Goal: Task Accomplishment & Management: Manage account settings

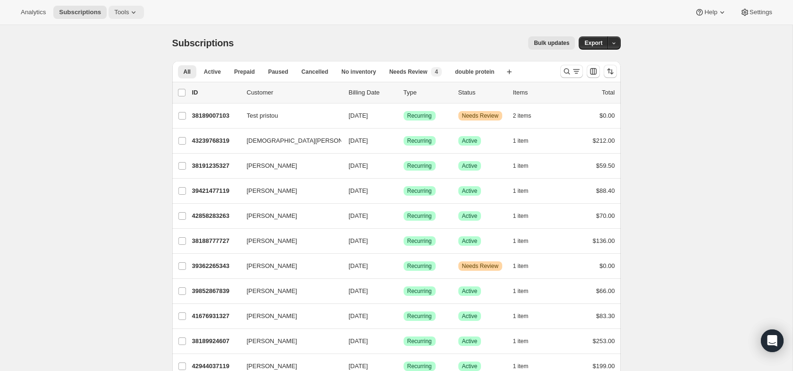
click at [134, 17] on button "Tools" at bounding box center [126, 12] width 35 height 13
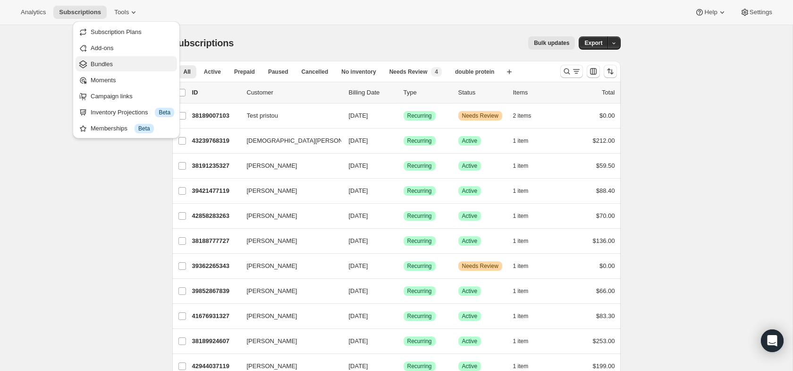
click at [120, 68] on span "Bundles" at bounding box center [133, 63] width 84 height 9
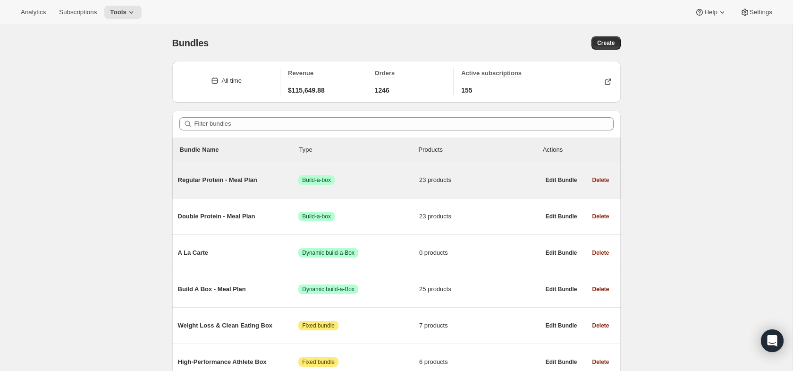
click at [271, 183] on span "Regular Protein - Meal Plan" at bounding box center [238, 179] width 121 height 9
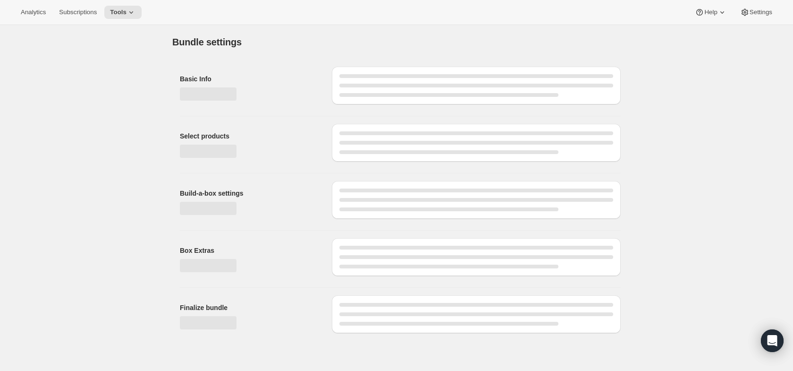
type input "Regular Protein - Meal Plan"
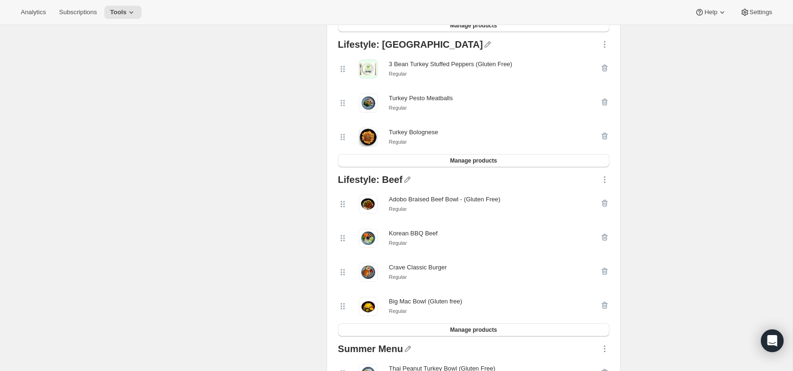
scroll to position [442, 0]
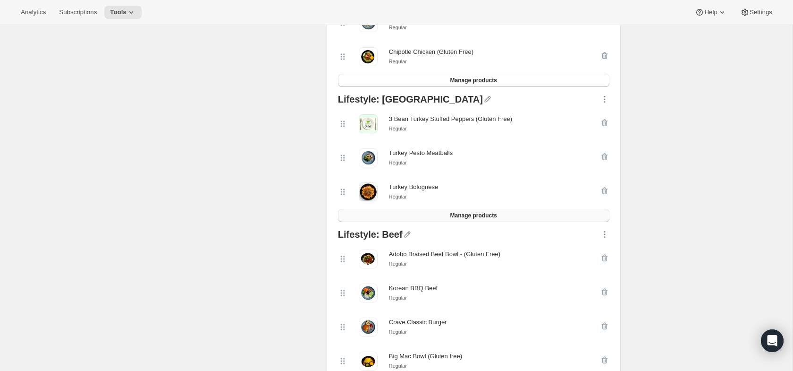
click at [505, 214] on button "Manage products" at bounding box center [474, 215] width 272 height 13
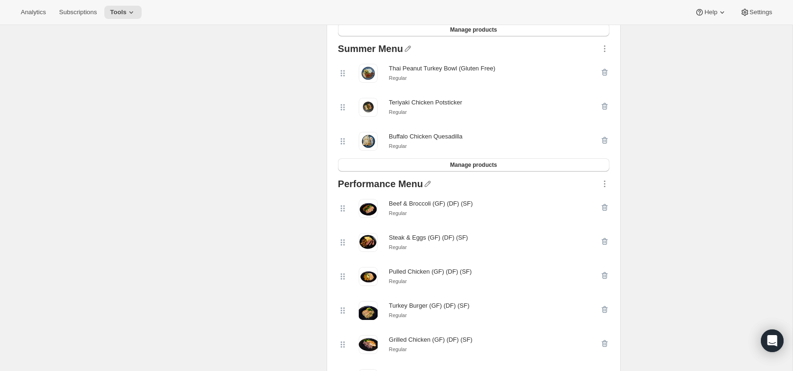
scroll to position [787, 0]
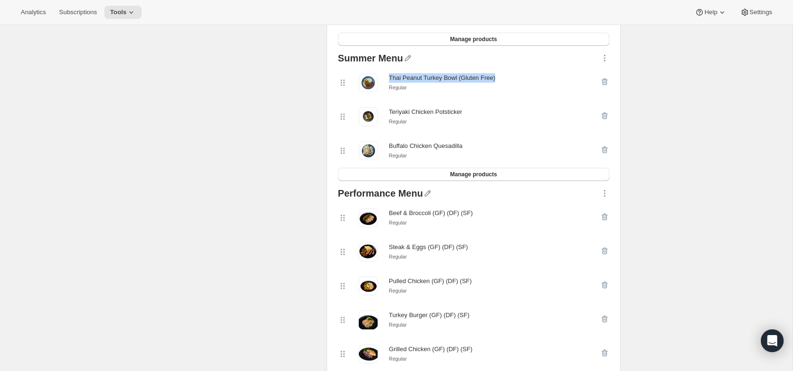
drag, startPoint x: 387, startPoint y: 81, endPoint x: 501, endPoint y: 77, distance: 114.3
click at [502, 78] on div "Thai Peanut Turkey Bowl (Gluten Free) Regular" at bounding box center [469, 82] width 262 height 19
copy div "Thai Peanut Turkey Bowl (Gluten Free)"
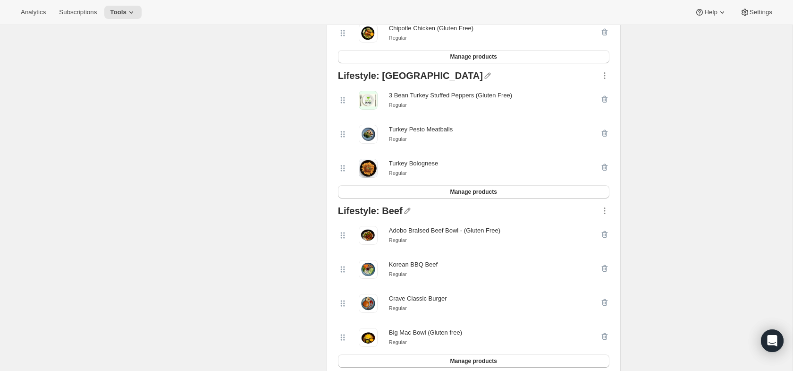
scroll to position [450, 0]
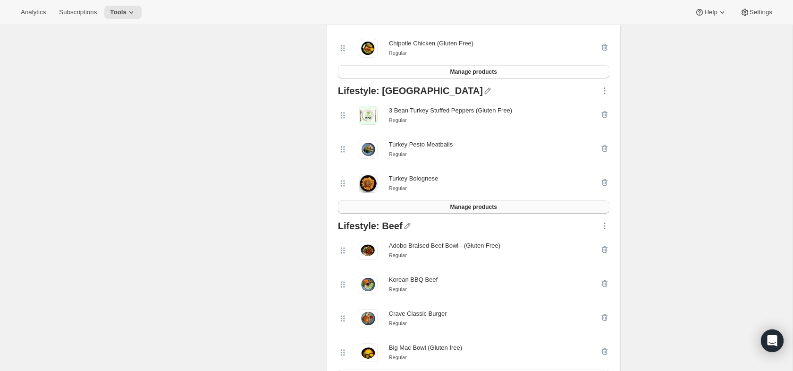
click at [503, 205] on button "Manage products" at bounding box center [474, 206] width 272 height 13
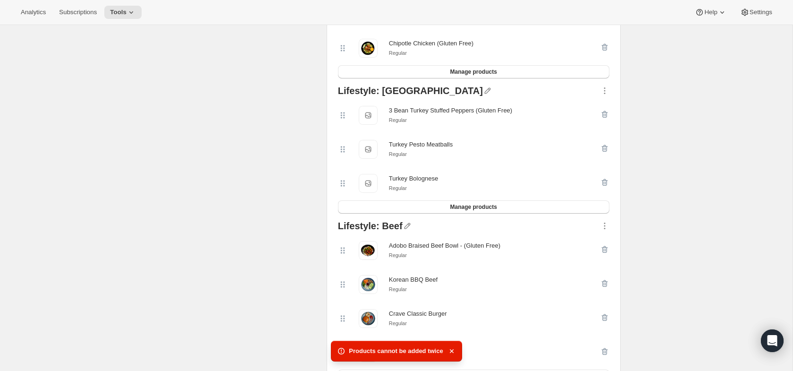
click at [451, 345] on div "Products cannot be added twice" at bounding box center [396, 350] width 131 height 21
click at [451, 348] on icon "button" at bounding box center [451, 350] width 9 height 9
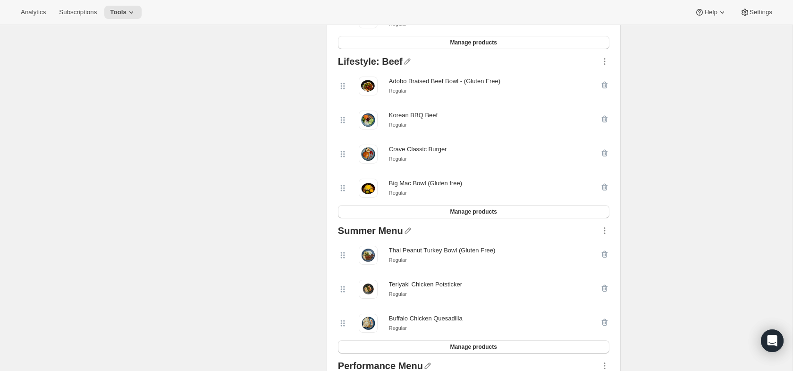
scroll to position [616, 0]
click at [605, 255] on icon "button" at bounding box center [605, 253] width 1 height 3
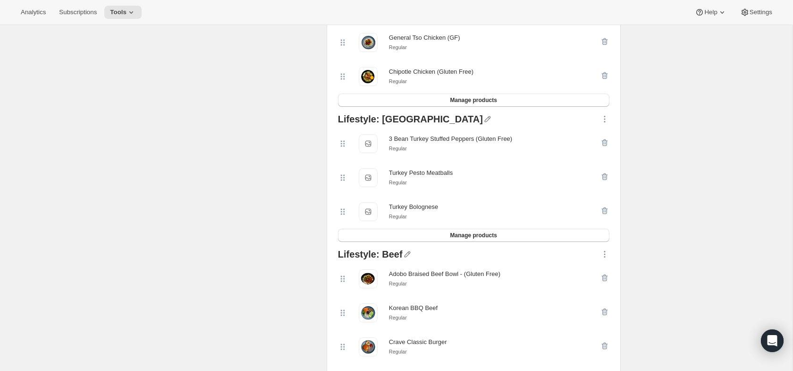
scroll to position [389, 0]
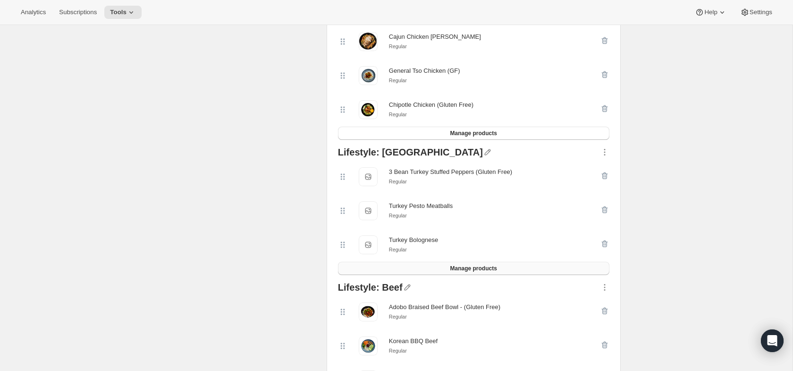
click at [574, 267] on button "Manage products" at bounding box center [474, 268] width 272 height 13
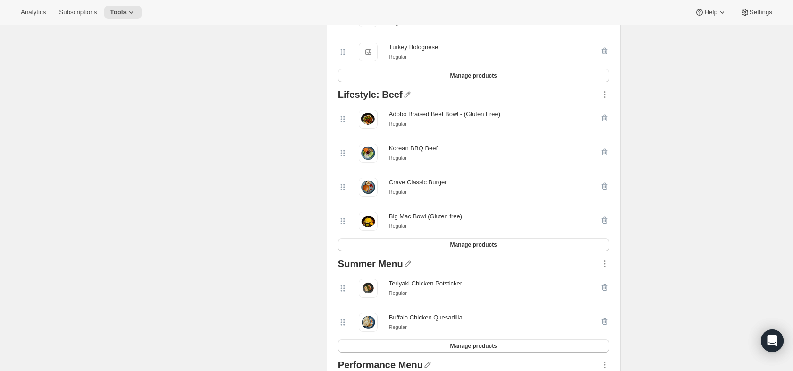
scroll to position [620, 0]
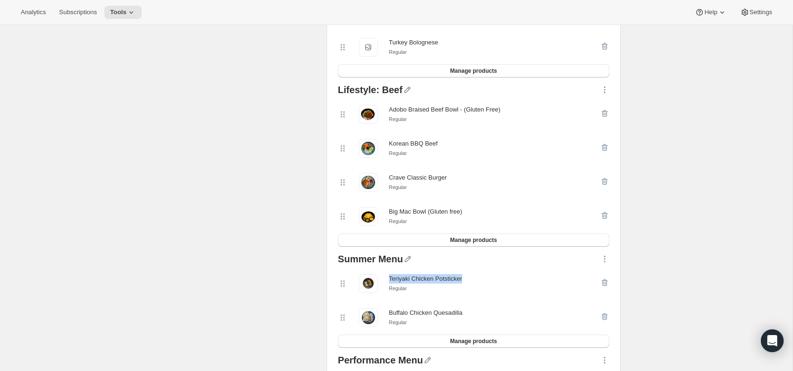
drag, startPoint x: 390, startPoint y: 281, endPoint x: 481, endPoint y: 282, distance: 91.1
click at [481, 282] on div "Teriyaki Chicken Potsticker Regular" at bounding box center [469, 283] width 262 height 19
copy div "Teriyaki Chicken Potsticker"
drag, startPoint x: 609, startPoint y: 284, endPoint x: 602, endPoint y: 284, distance: 7.6
click at [609, 284] on icon "button" at bounding box center [604, 282] width 9 height 9
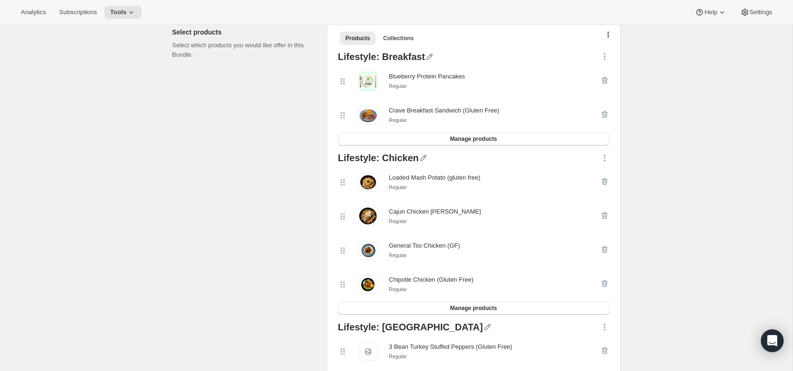
scroll to position [207, 0]
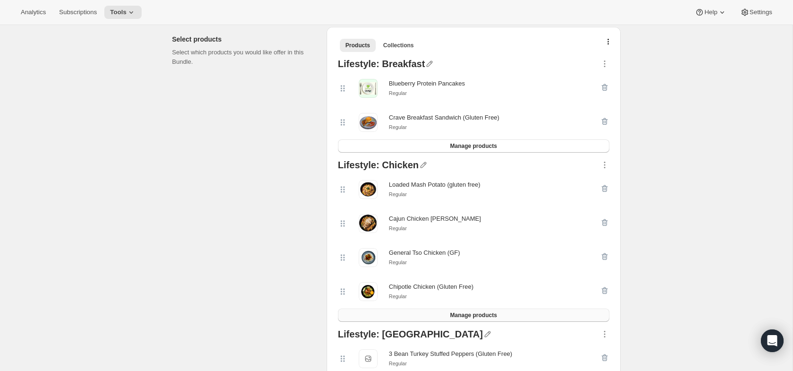
click at [494, 318] on span "Manage products" at bounding box center [473, 315] width 47 height 8
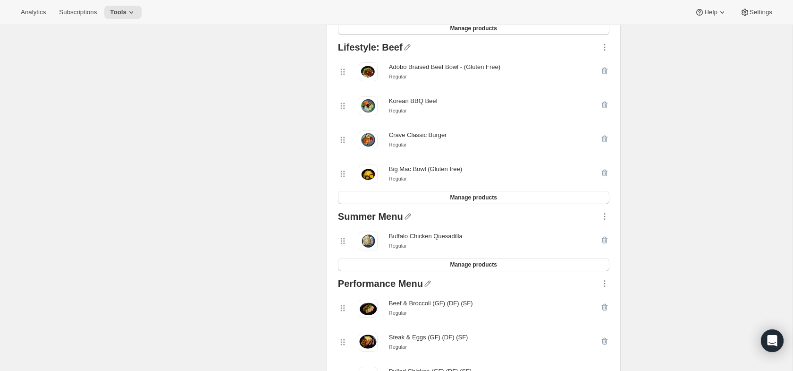
scroll to position [706, 0]
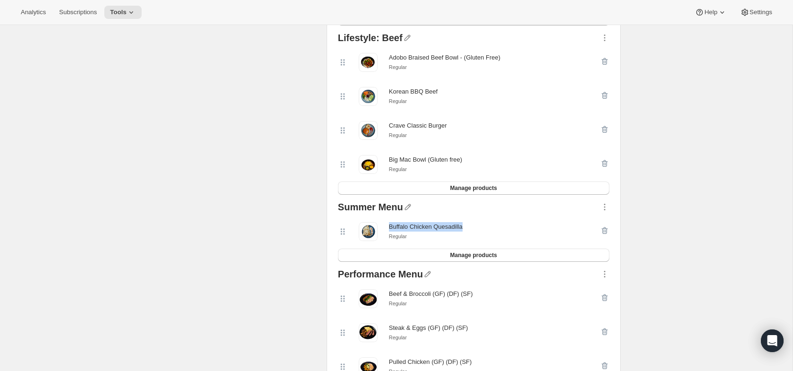
drag, startPoint x: 389, startPoint y: 230, endPoint x: 500, endPoint y: 230, distance: 111.4
click at [500, 230] on div "Buffalo Chicken Quesadilla Regular" at bounding box center [469, 231] width 262 height 19
copy div "Buffalo Chicken Quesadilla"
click at [604, 231] on div at bounding box center [604, 231] width 9 height 19
click at [606, 233] on div at bounding box center [604, 231] width 9 height 19
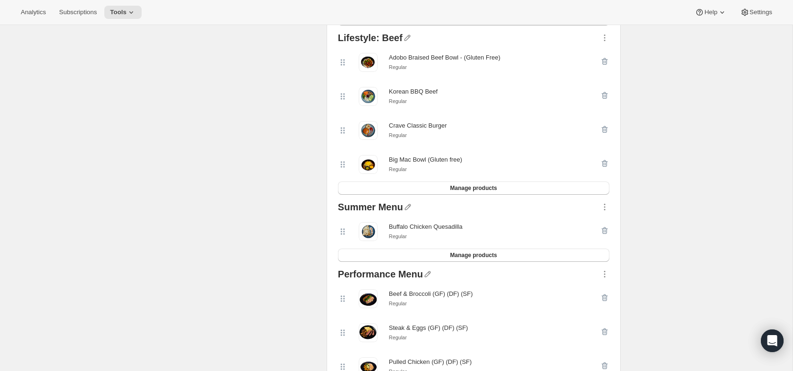
click at [602, 234] on div at bounding box center [604, 231] width 9 height 19
click at [407, 212] on icon "button" at bounding box center [407, 206] width 9 height 9
click at [396, 212] on div "Summer Menu" at bounding box center [370, 208] width 65 height 12
drag, startPoint x: 342, startPoint y: 231, endPoint x: 353, endPoint y: 226, distance: 12.7
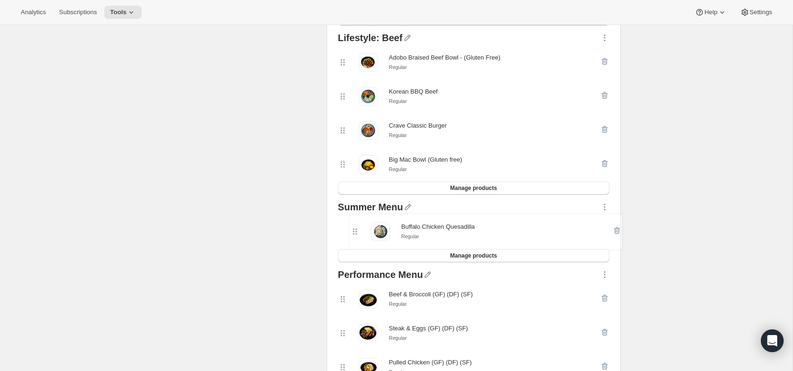
click at [354, 226] on div "Buffalo Chicken Quesadilla Regular" at bounding box center [474, 231] width 272 height 34
click at [605, 232] on div at bounding box center [604, 231] width 9 height 19
click at [603, 232] on div at bounding box center [604, 231] width 9 height 19
click at [611, 233] on div "Summer Menu Buffalo Chicken Quesadilla Regular Manage products" at bounding box center [473, 231] width 279 height 67
click at [606, 234] on div at bounding box center [604, 231] width 9 height 19
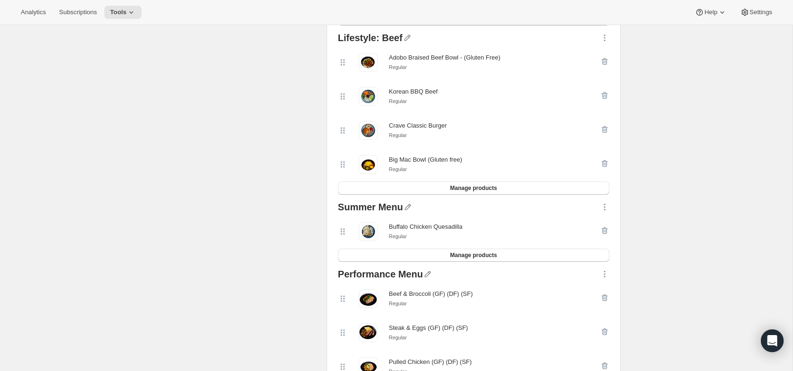
click at [606, 203] on div "Summer Menu Buffalo Chicken Quesadilla Regular Manage products" at bounding box center [473, 231] width 279 height 67
click at [606, 206] on icon "button" at bounding box center [604, 206] width 9 height 9
click at [601, 301] on span "Delete" at bounding box center [603, 301] width 42 height 9
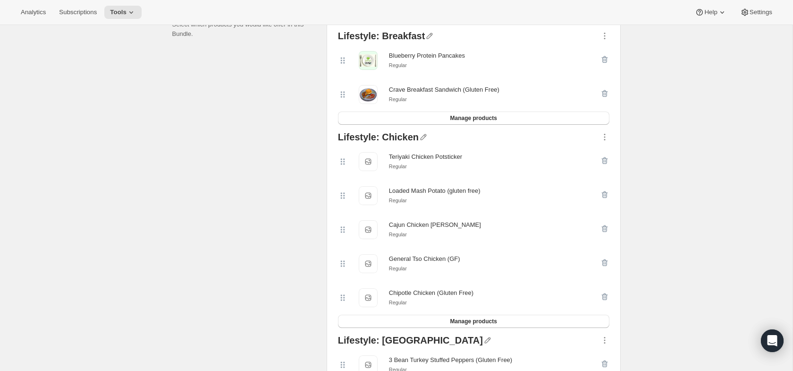
scroll to position [225, 0]
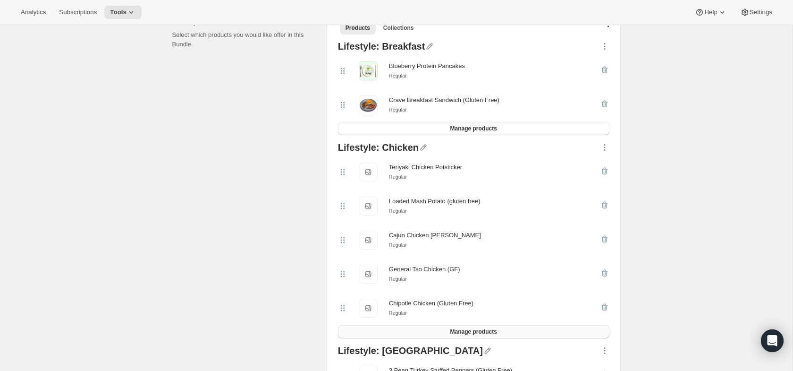
click at [499, 328] on button "Manage products" at bounding box center [474, 331] width 272 height 13
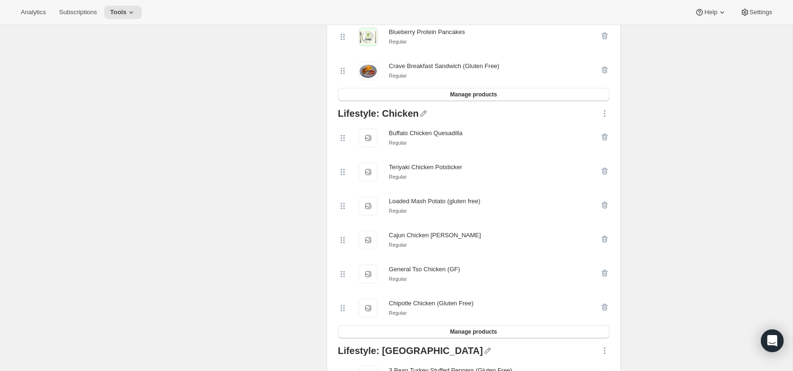
scroll to position [0, 0]
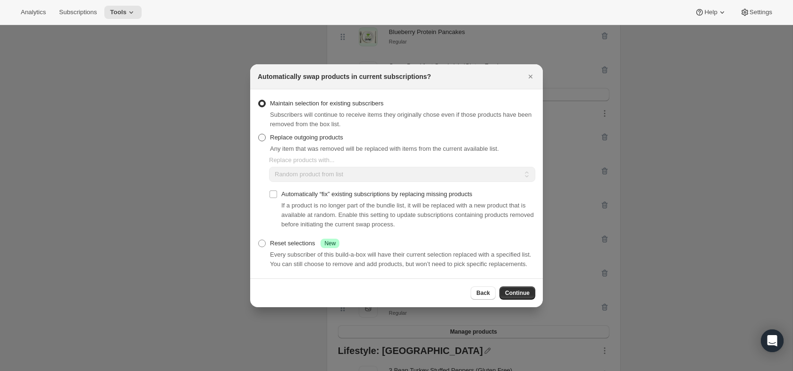
click at [299, 134] on span "Replace outgoing products" at bounding box center [306, 137] width 73 height 7
click at [259, 134] on input "Replace outgoing products" at bounding box center [258, 134] width 0 height 0
radio input "true"
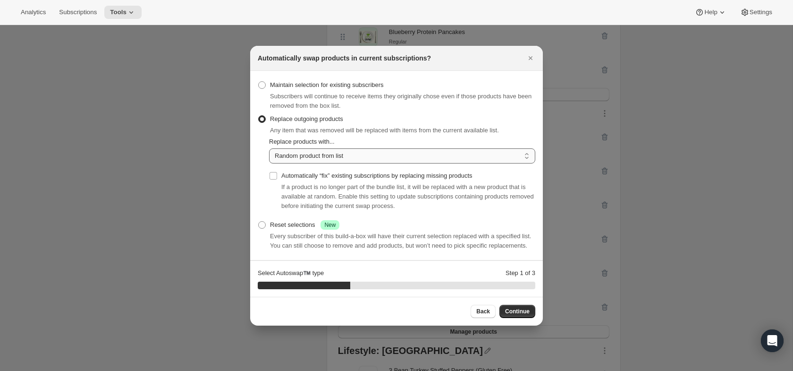
click at [426, 156] on select "Random product from list Matching product type Select specific replacements" at bounding box center [402, 155] width 266 height 15
select select "selection"
click at [269, 148] on select "Random product from list Matching product type Select specific replacements" at bounding box center [402, 155] width 266 height 15
click at [509, 311] on button "Continue" at bounding box center [518, 311] width 36 height 13
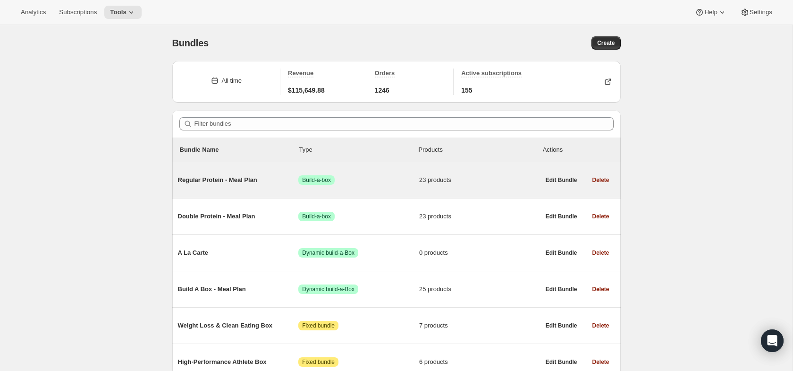
click at [227, 182] on span "Regular Protein - Meal Plan" at bounding box center [238, 179] width 121 height 9
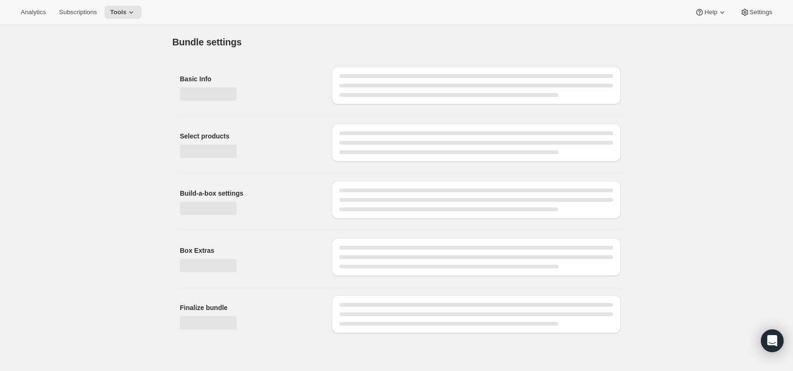
type input "Regular Protein - Meal Plan"
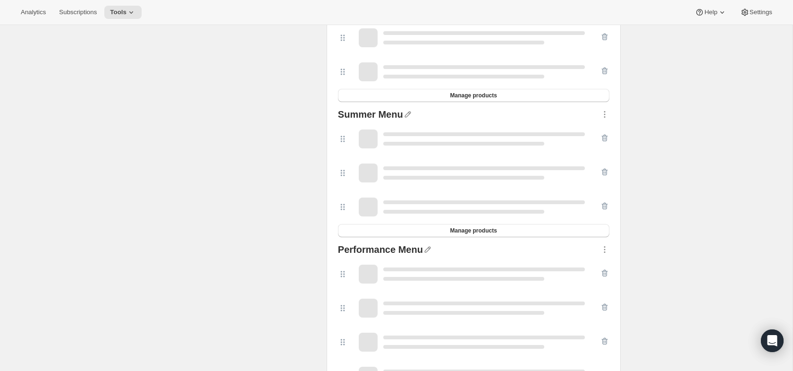
scroll to position [782, 0]
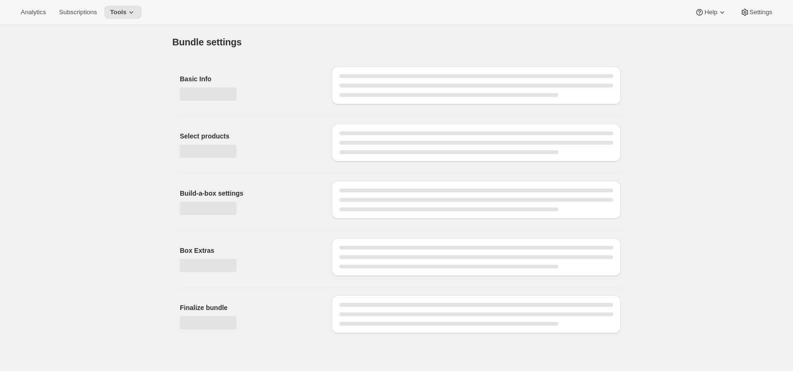
type input "Regular Protein - Meal Plan"
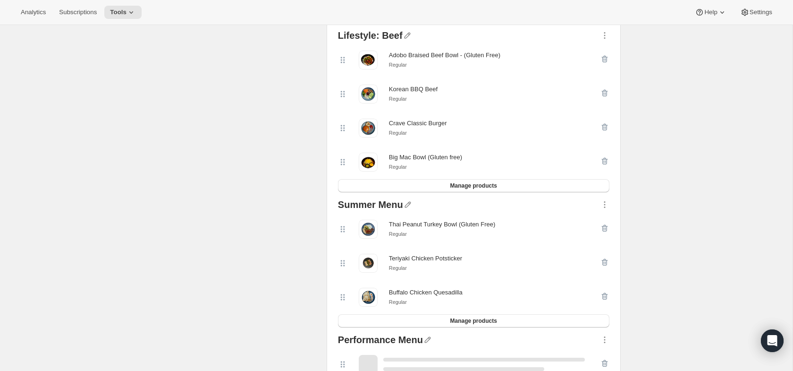
scroll to position [714, 0]
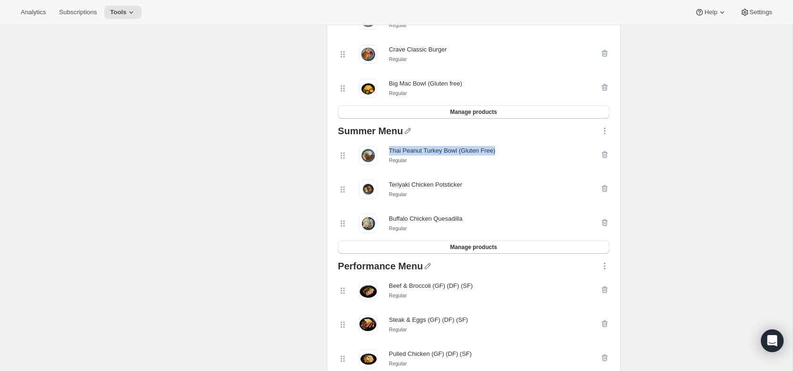
drag, startPoint x: 389, startPoint y: 150, endPoint x: 528, endPoint y: 149, distance: 138.8
click at [528, 149] on div "Thai Peanut Turkey Bowl (Gluten Free) Regular" at bounding box center [469, 155] width 262 height 19
copy div "Thai Peanut Turkey Bowl (Gluten Free)"
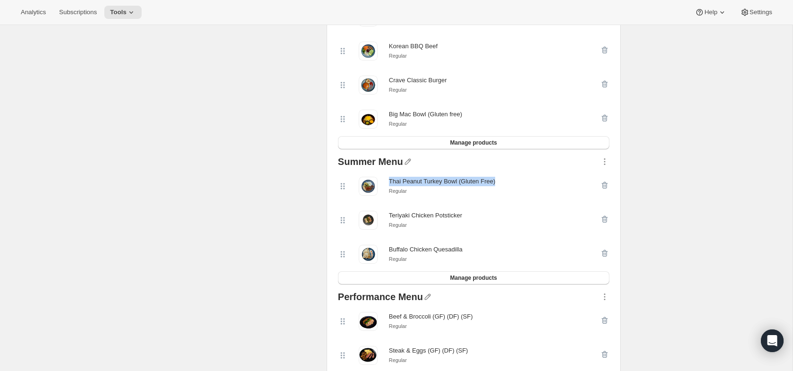
scroll to position [713, 0]
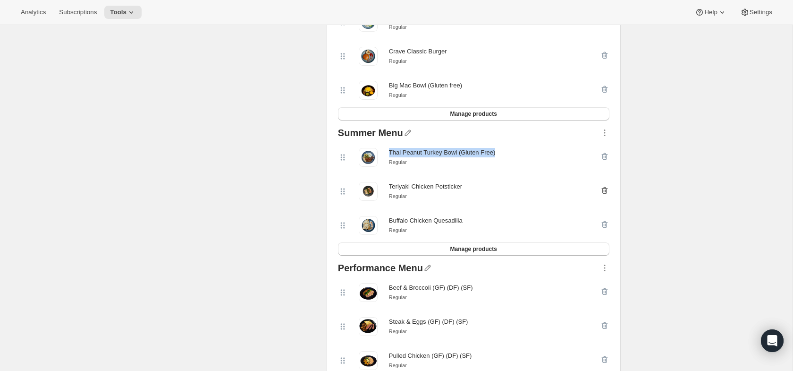
click at [606, 159] on icon "button" at bounding box center [605, 156] width 6 height 7
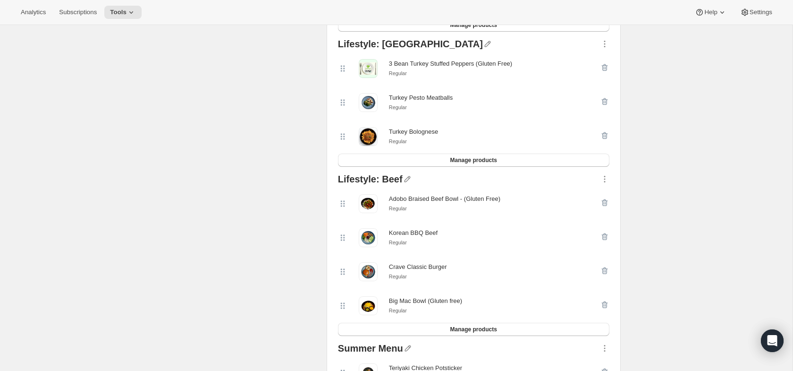
scroll to position [484, 0]
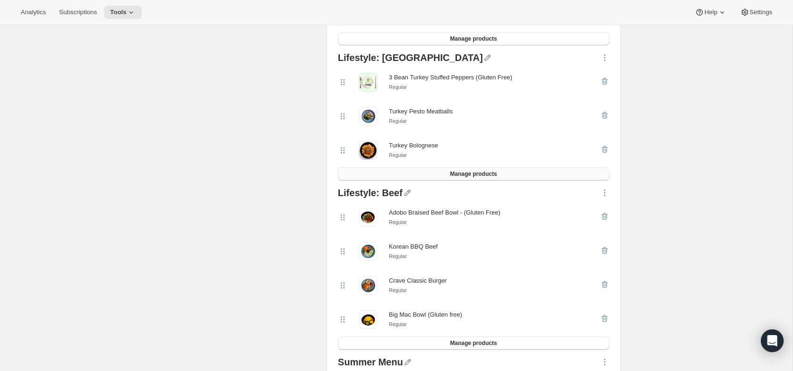
click at [458, 175] on span "Manage products" at bounding box center [473, 174] width 47 height 8
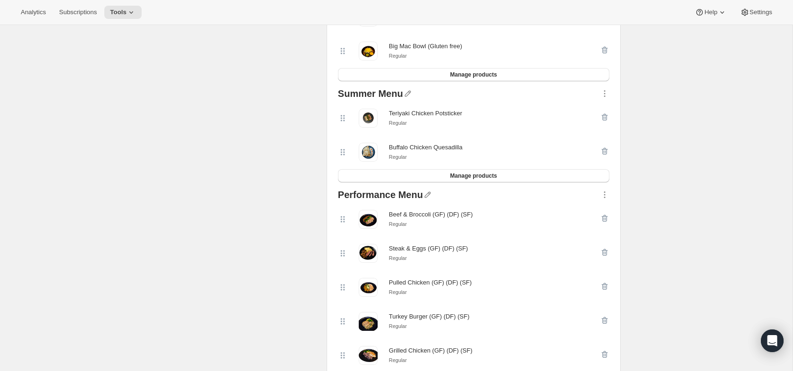
scroll to position [783, 0]
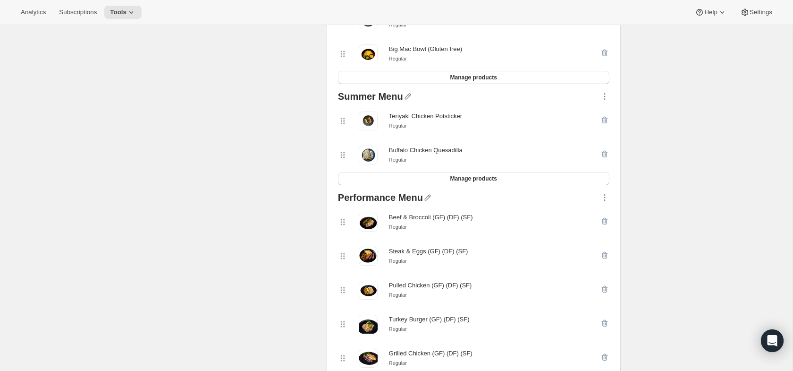
click at [408, 119] on div "Teriyaki Chicken Potsticker" at bounding box center [425, 115] width 73 height 9
copy div "Teriyaki Chicken Potsticker"
click at [603, 118] on icon "button" at bounding box center [604, 119] width 9 height 9
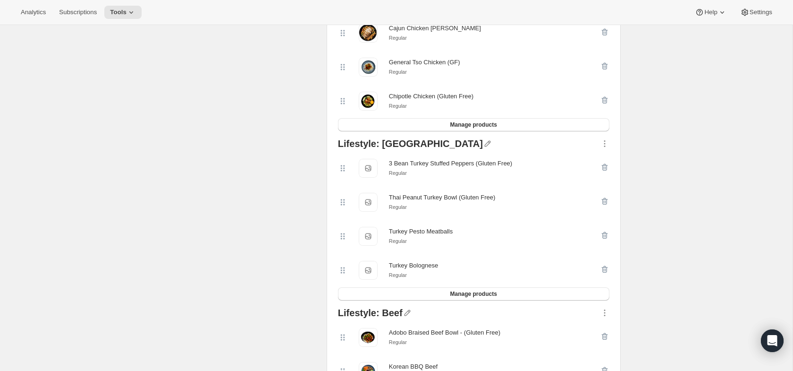
scroll to position [332, 0]
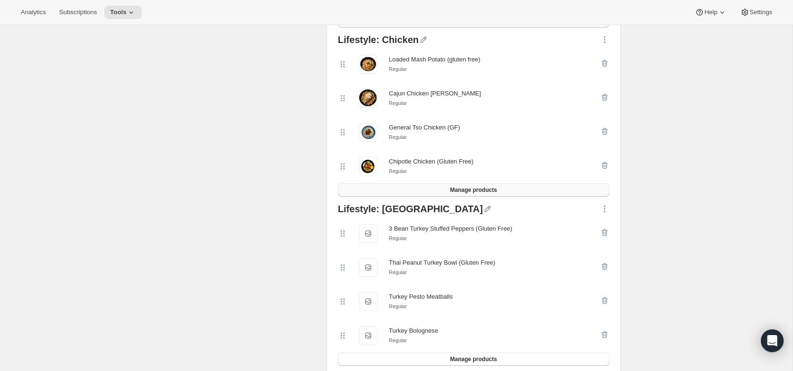
click at [491, 186] on button "Manage products" at bounding box center [474, 189] width 272 height 13
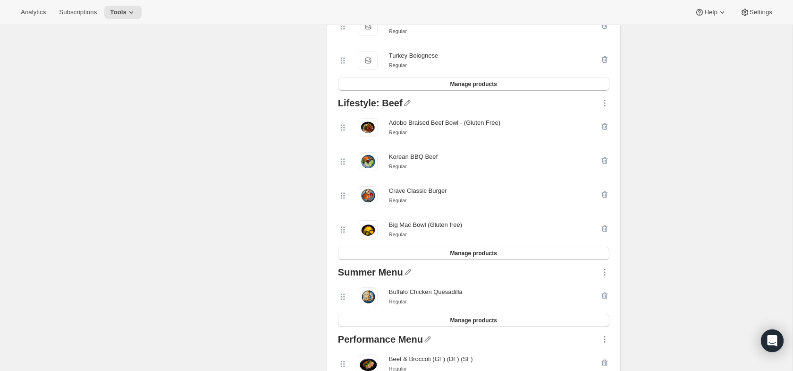
scroll to position [648, 0]
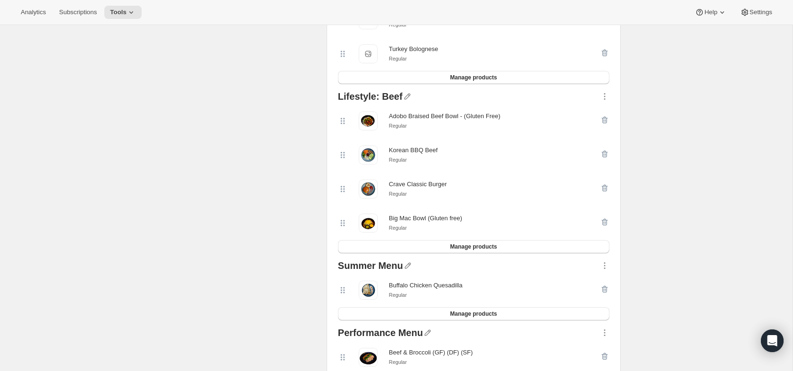
click at [437, 286] on div "Buffalo Chicken Quesadilla" at bounding box center [426, 284] width 74 height 9
copy div "Buffalo Chicken Quesadilla"
click at [603, 269] on icon "button" at bounding box center [604, 265] width 9 height 9
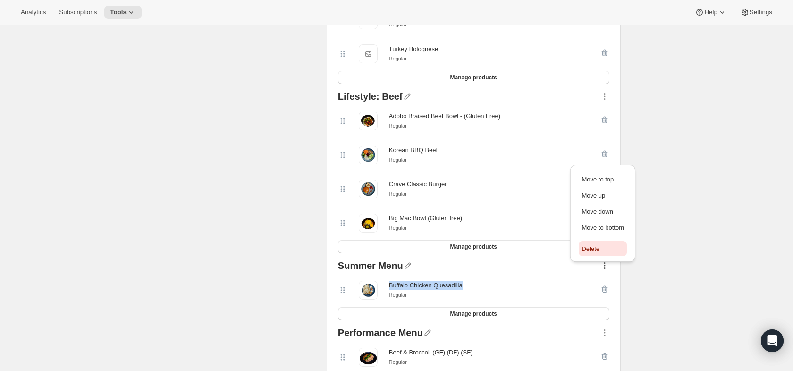
click at [595, 252] on span "Delete" at bounding box center [591, 248] width 18 height 7
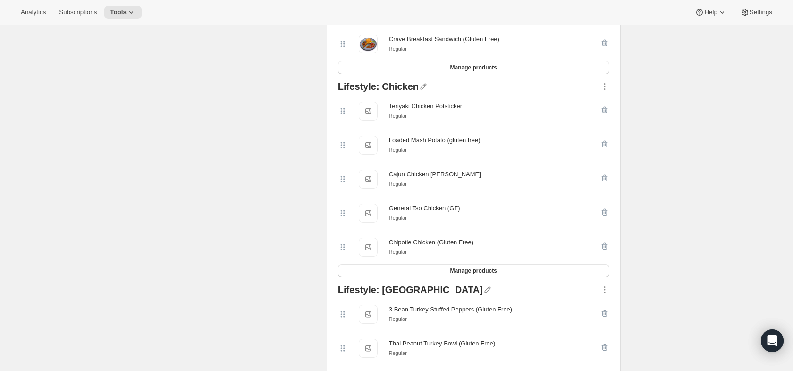
scroll to position [216, 0]
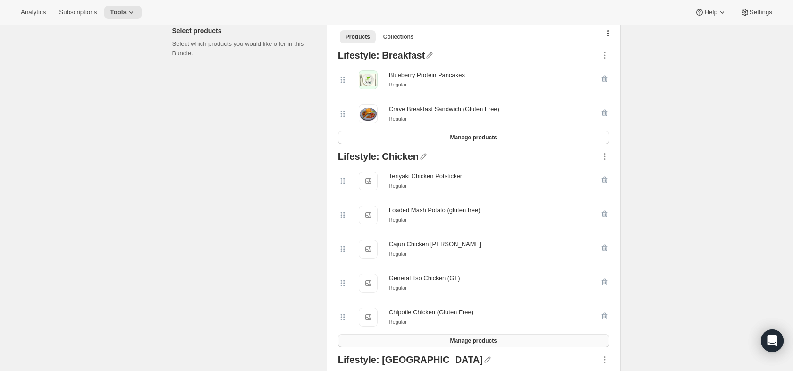
click at [509, 336] on button "Manage products" at bounding box center [474, 340] width 272 height 13
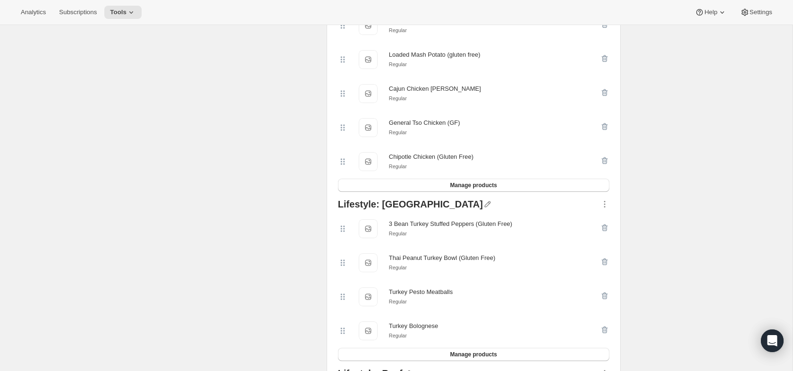
scroll to position [0, 0]
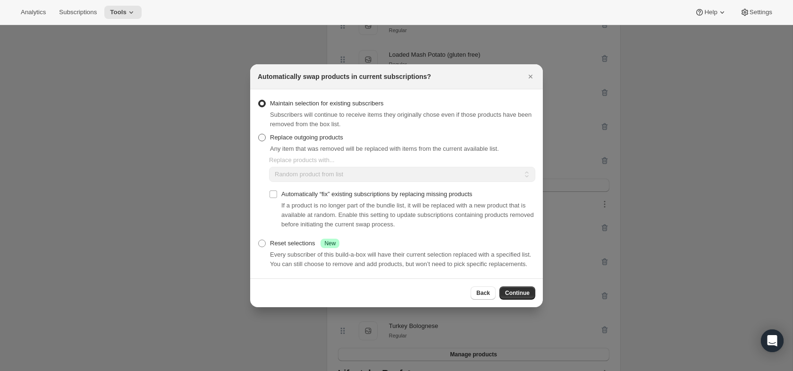
click at [323, 131] on label "Replace outgoing products" at bounding box center [300, 137] width 85 height 13
click at [259, 134] on input "Replace outgoing products" at bounding box center [258, 134] width 0 height 0
radio input "true"
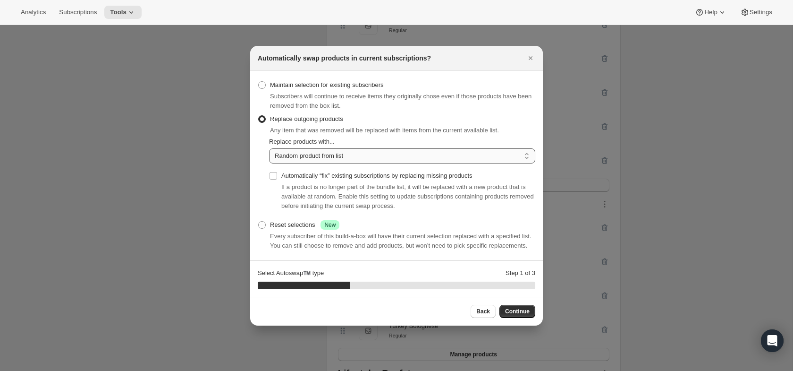
click at [320, 153] on select "Random product from list Matching product type Select specific replacements" at bounding box center [402, 155] width 266 height 15
select select "selection"
click at [269, 148] on select "Random product from list Matching product type Select specific replacements" at bounding box center [402, 155] width 266 height 15
click at [518, 311] on button "Continue" at bounding box center [518, 311] width 36 height 13
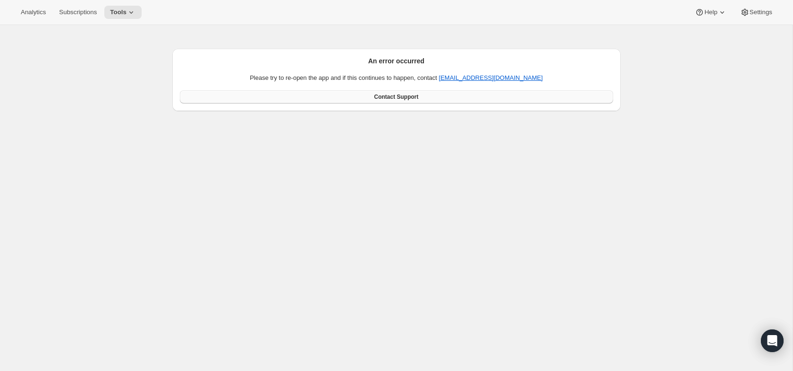
click at [399, 93] on span "Contact Support" at bounding box center [396, 97] width 44 height 8
click at [122, 11] on span "Tools" at bounding box center [118, 12] width 17 height 8
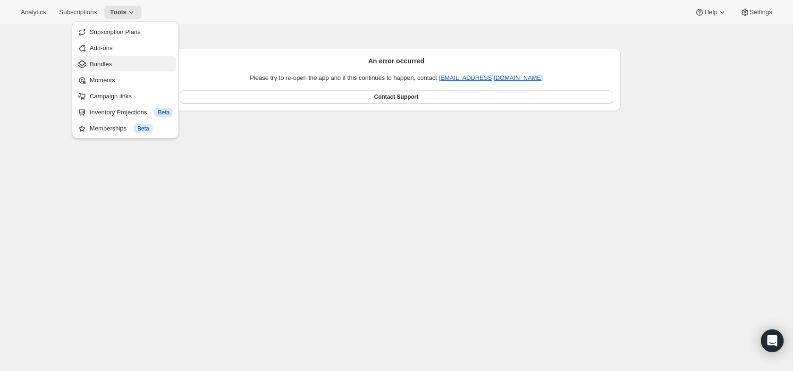
click at [130, 65] on span "Bundles" at bounding box center [132, 63] width 84 height 9
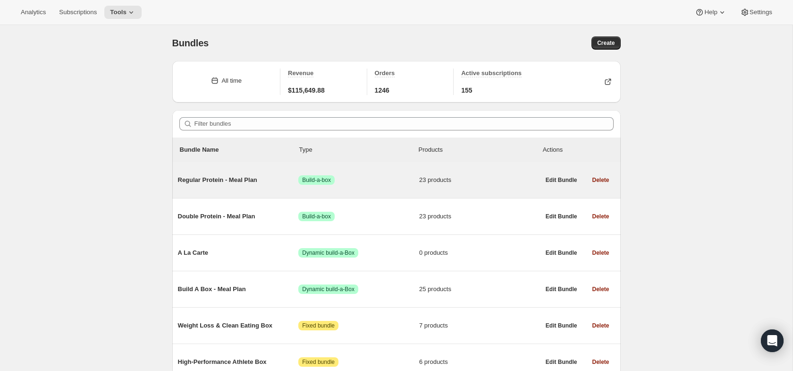
click at [260, 180] on span "Regular Protein - Meal Plan" at bounding box center [238, 179] width 121 height 9
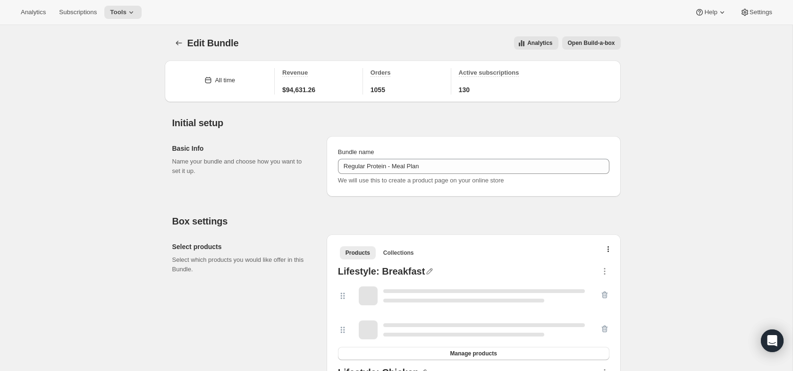
type input "Regular Protein - Meal Plan"
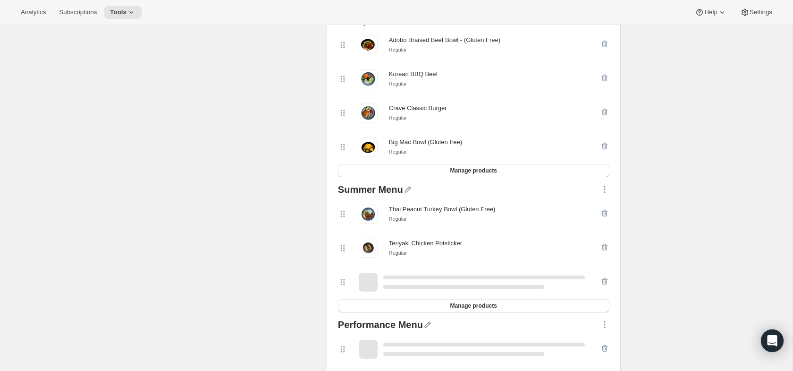
scroll to position [660, 0]
